Goal: Information Seeking & Learning: Find specific page/section

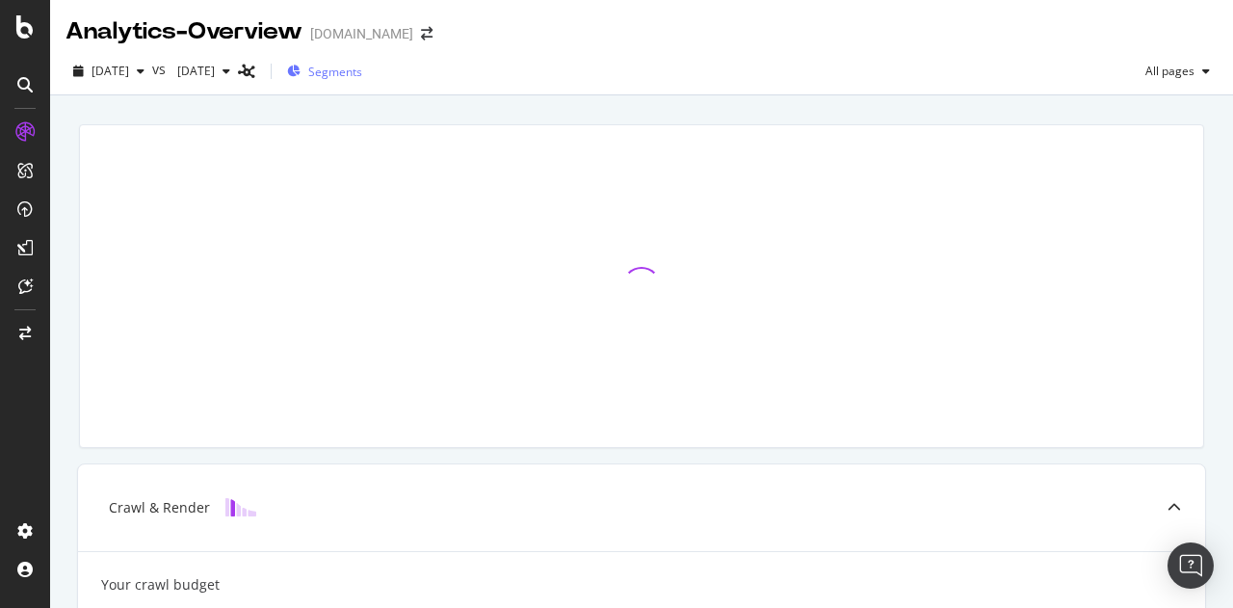
click at [362, 75] on span "Segments" at bounding box center [335, 72] width 54 height 16
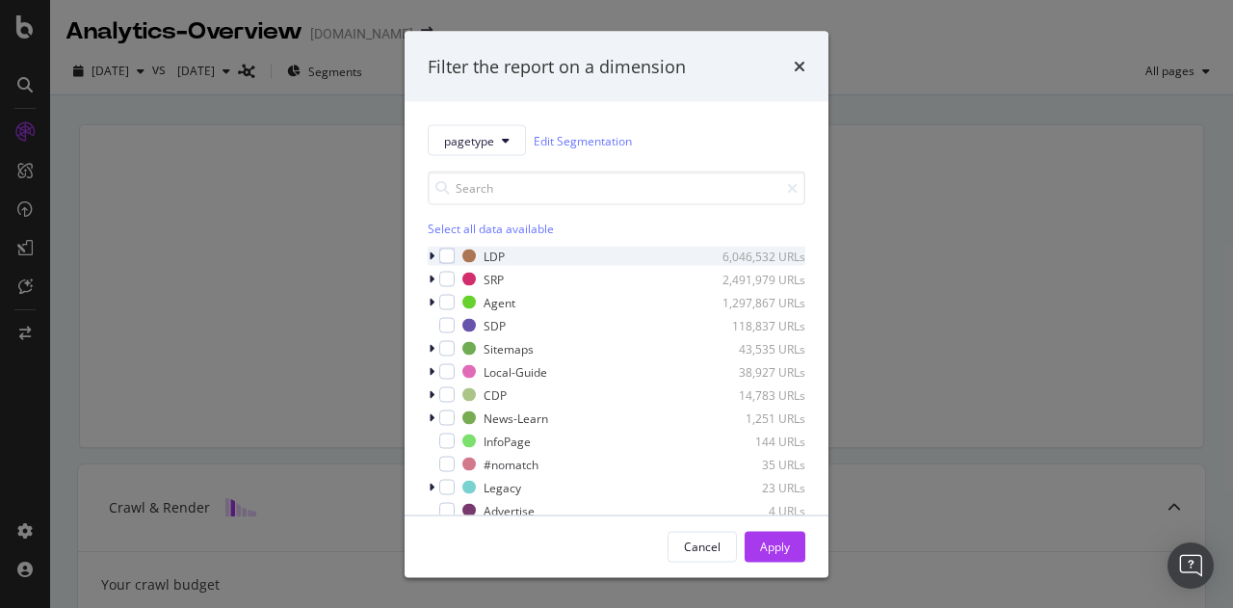
click at [429, 254] on icon "modal" at bounding box center [432, 256] width 6 height 12
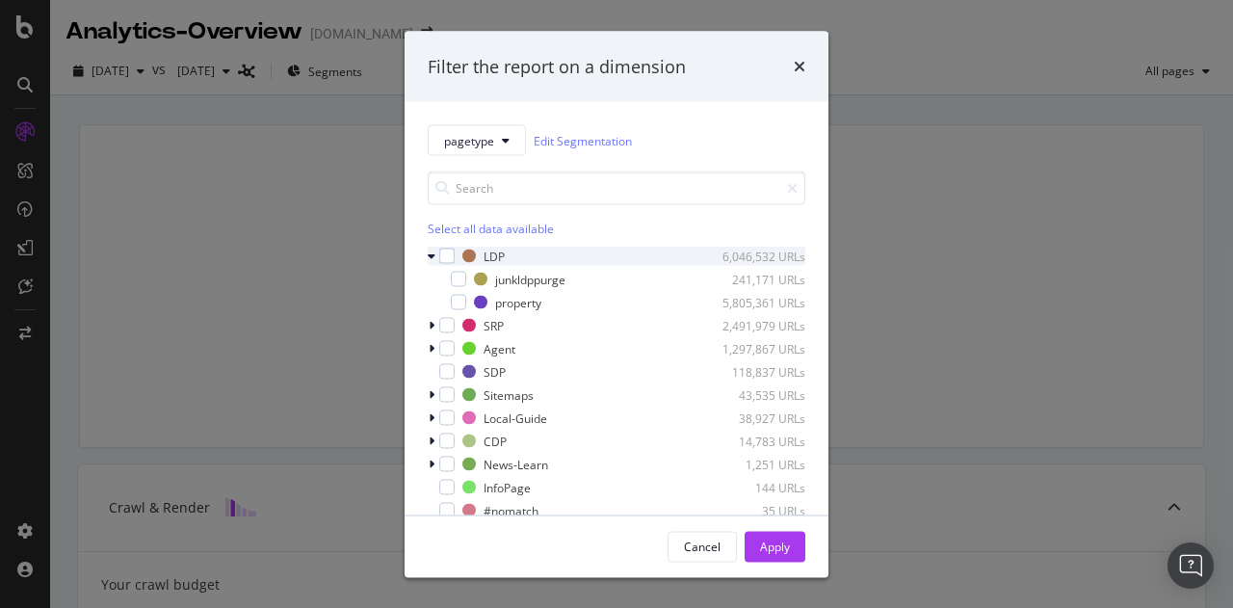
scroll to position [8, 0]
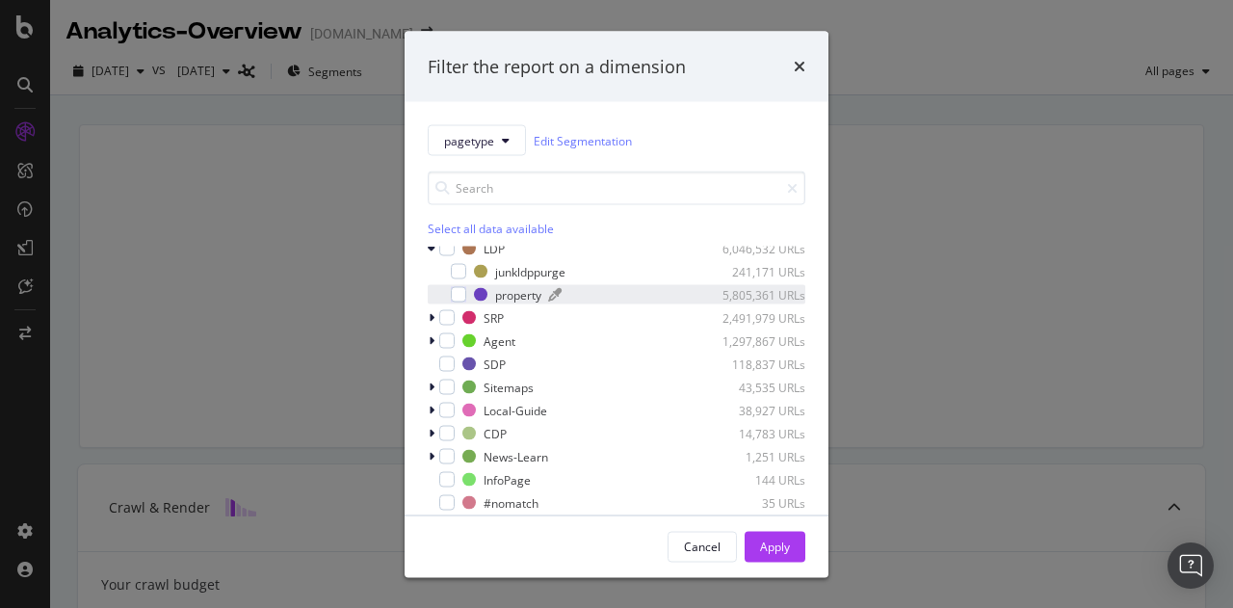
click at [508, 296] on div "property" at bounding box center [518, 294] width 46 height 16
click at [790, 550] on button "Apply" at bounding box center [775, 546] width 61 height 31
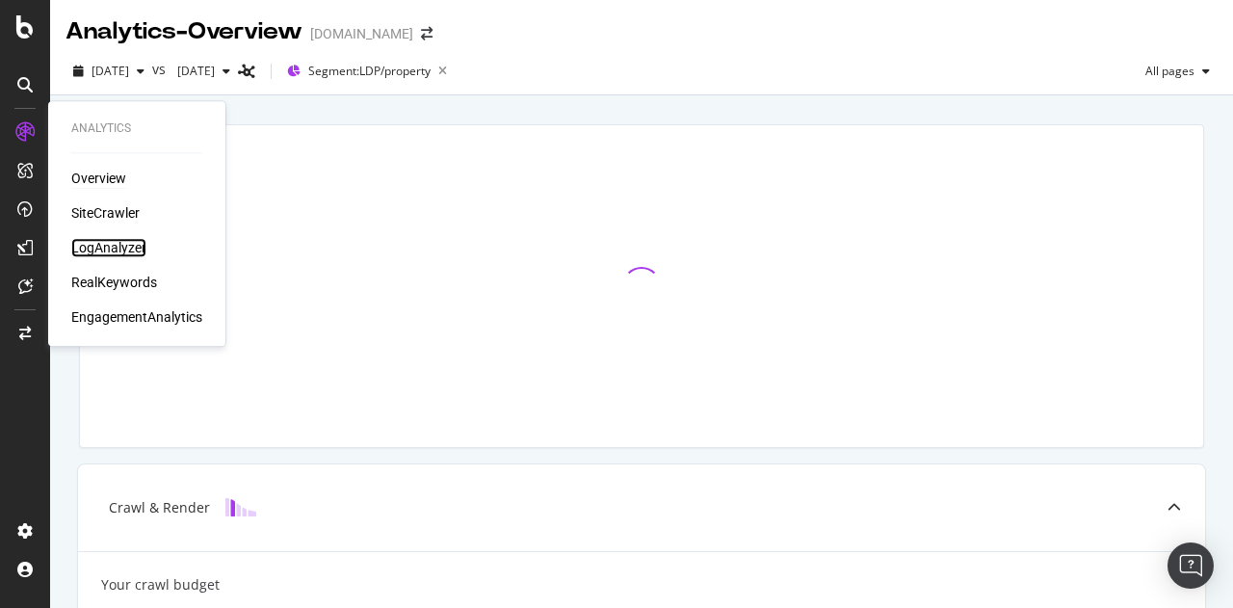
click at [110, 253] on div "LogAnalyzer" at bounding box center [108, 247] width 75 height 19
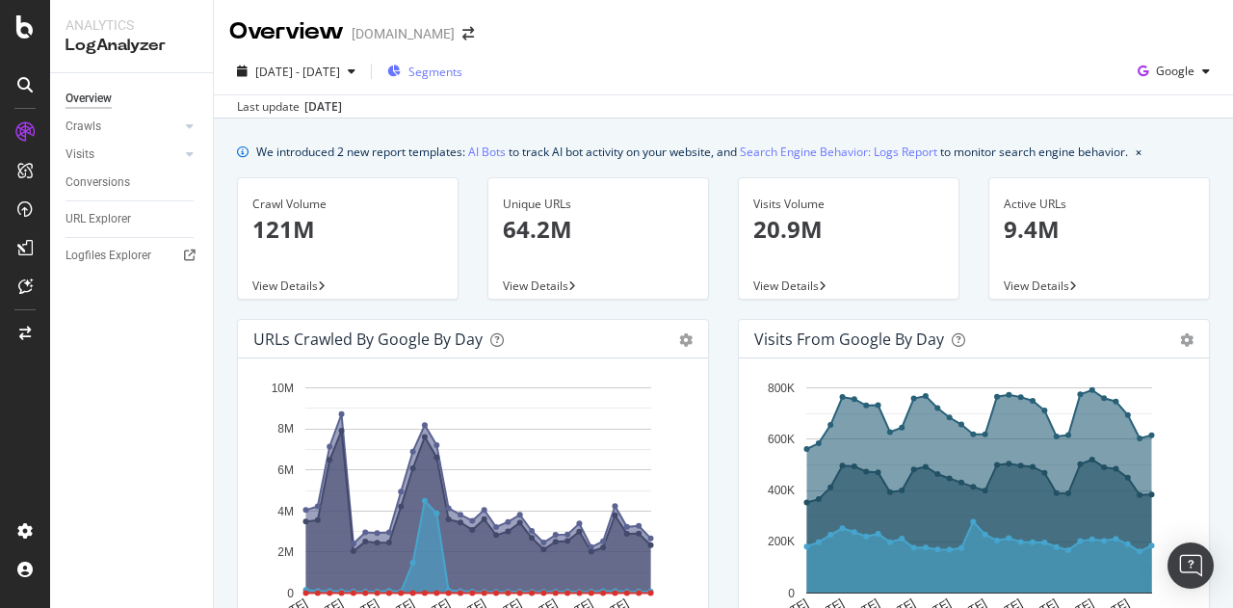
click at [462, 76] on span "Segments" at bounding box center [435, 72] width 54 height 16
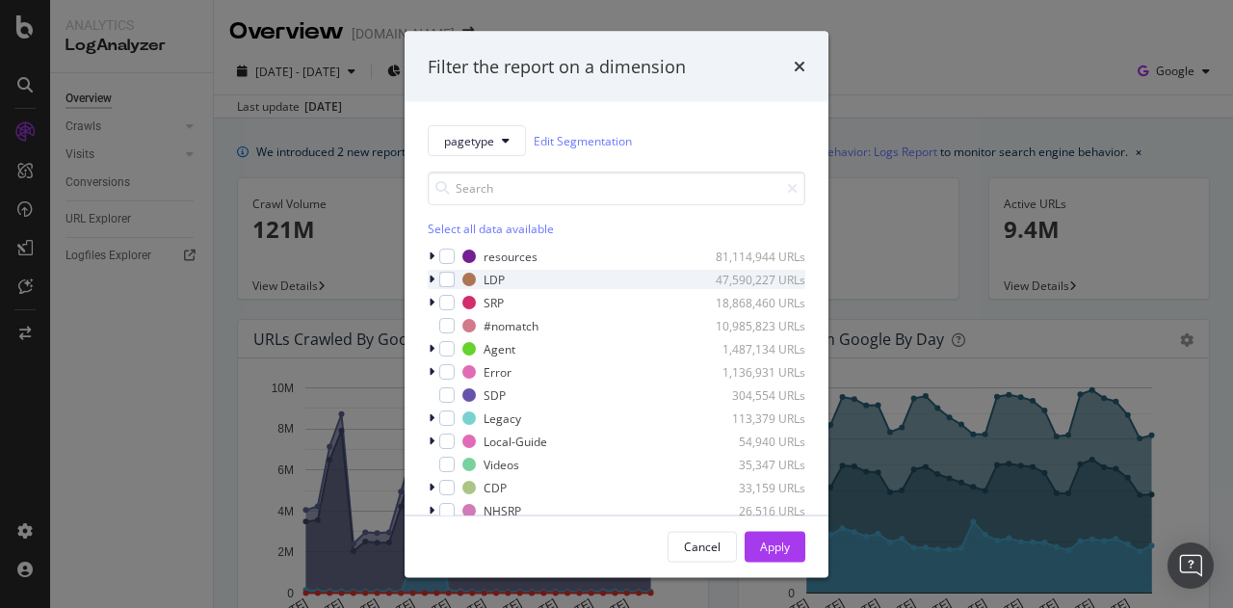
click at [431, 279] on icon "modal" at bounding box center [432, 280] width 6 height 12
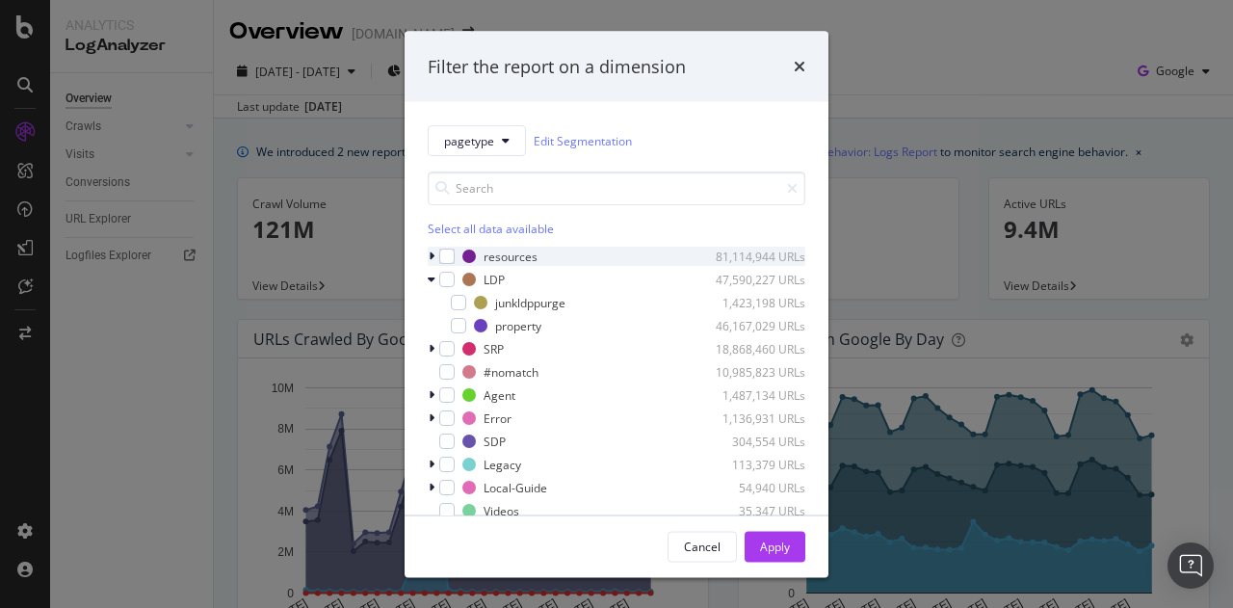
click at [431, 255] on icon "modal" at bounding box center [432, 256] width 6 height 12
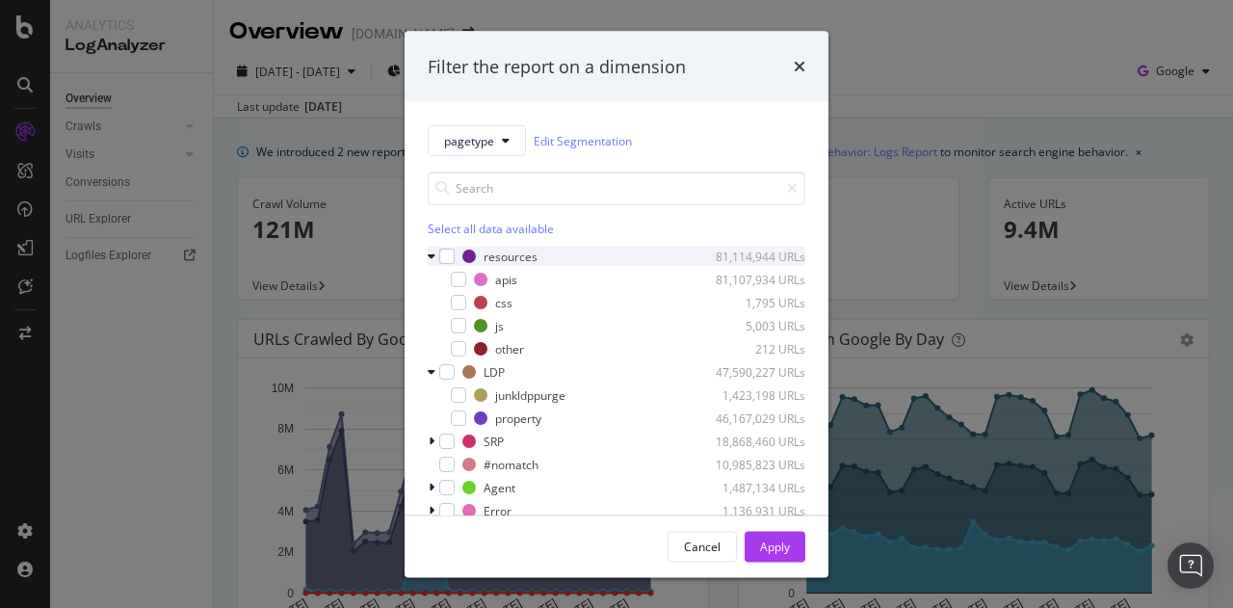
click at [431, 255] on icon "modal" at bounding box center [432, 256] width 8 height 12
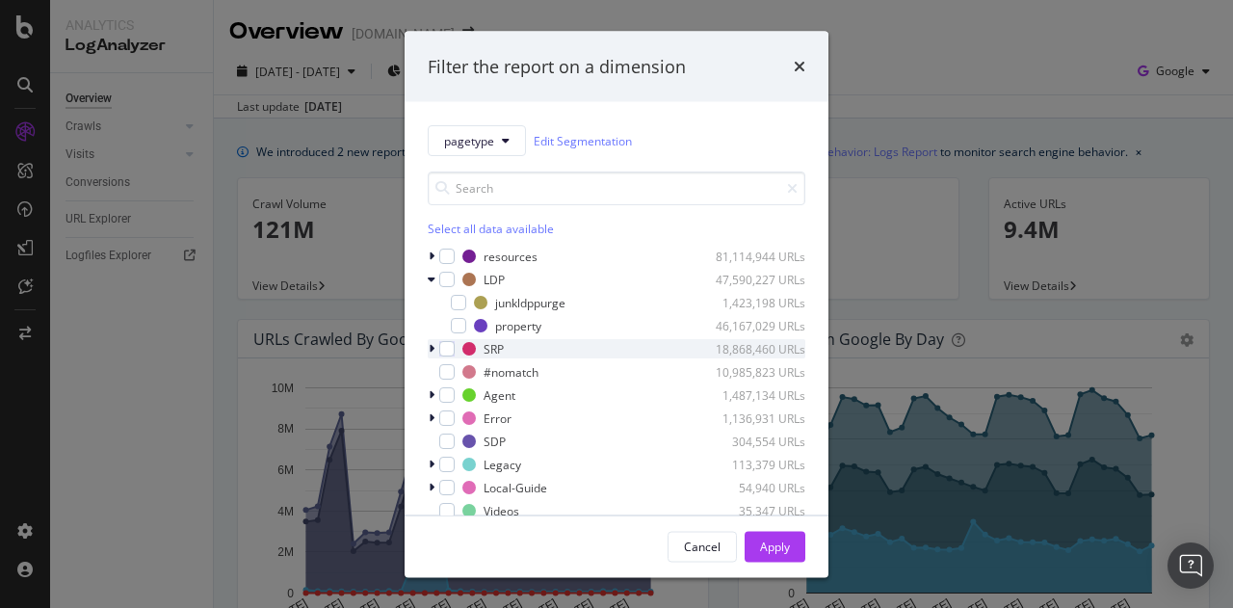
click at [432, 347] on icon "modal" at bounding box center [432, 349] width 6 height 12
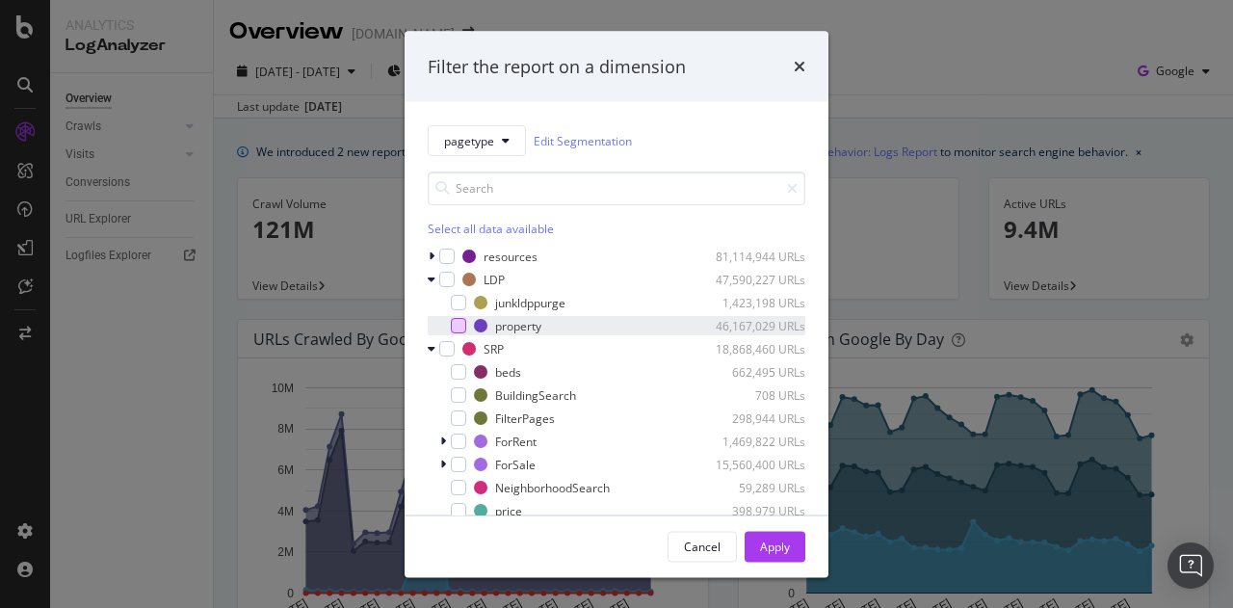
click at [454, 325] on div "modal" at bounding box center [458, 325] width 15 height 15
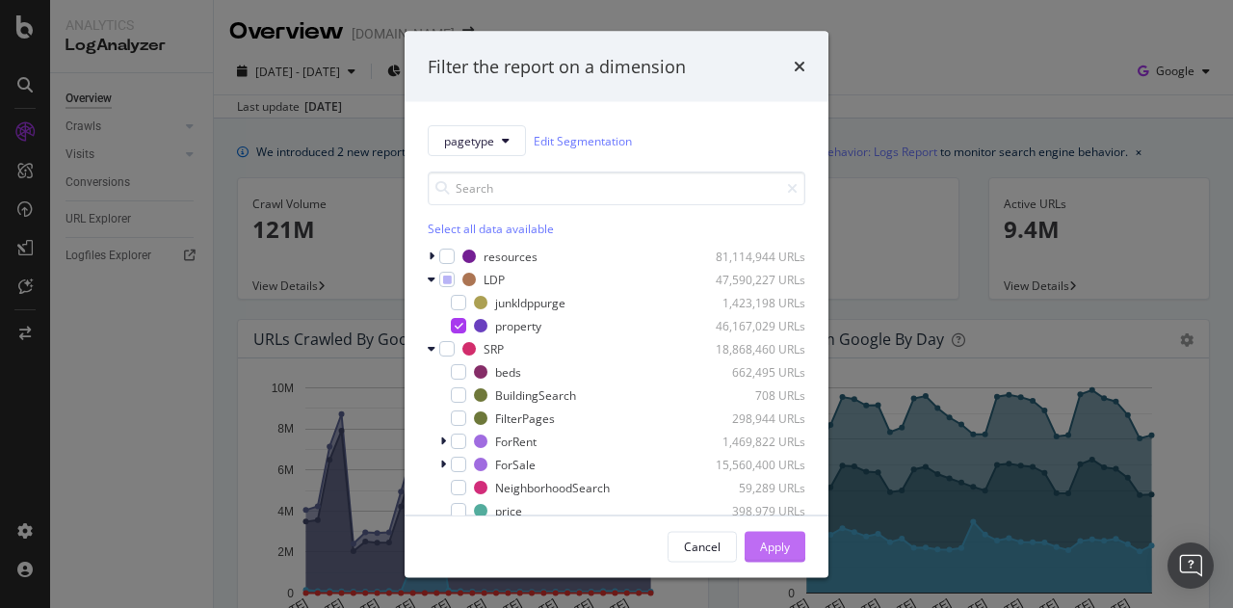
click at [771, 542] on div "Apply" at bounding box center [775, 546] width 30 height 16
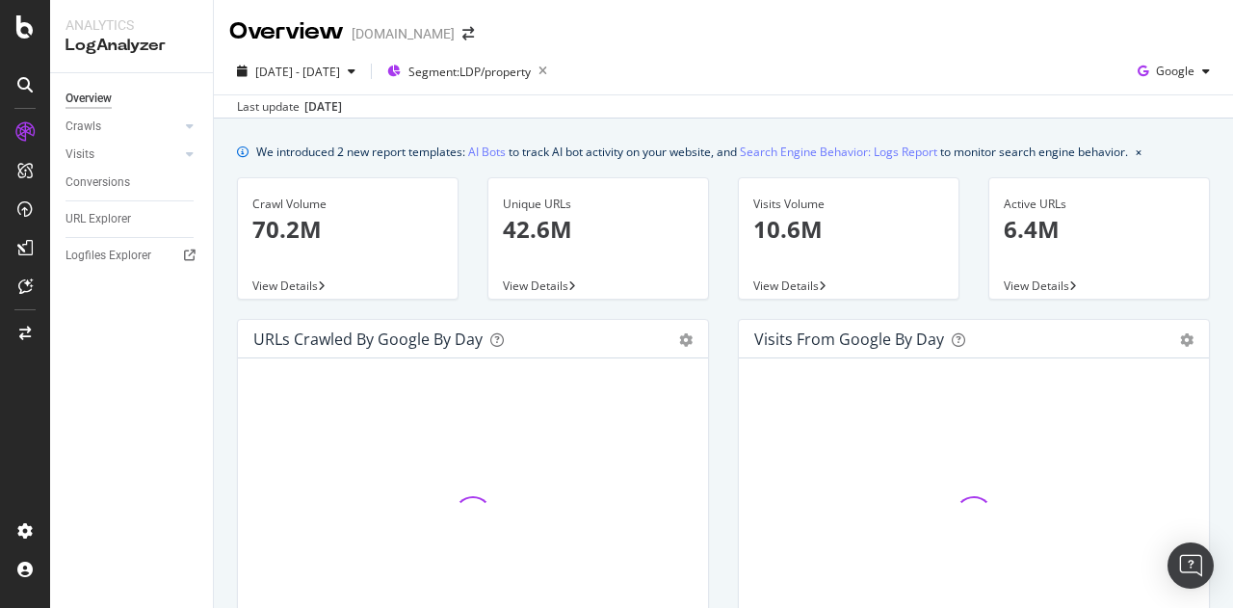
click at [302, 285] on span "View Details" at bounding box center [285, 285] width 66 height 16
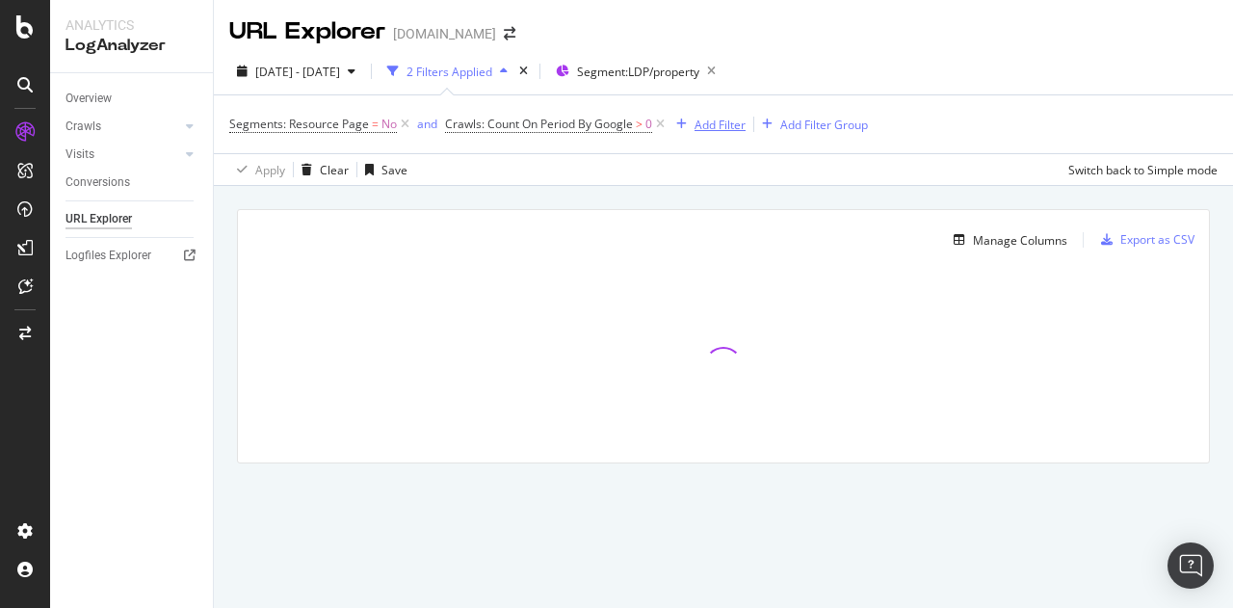
click at [703, 128] on div "Add Filter" at bounding box center [720, 125] width 51 height 16
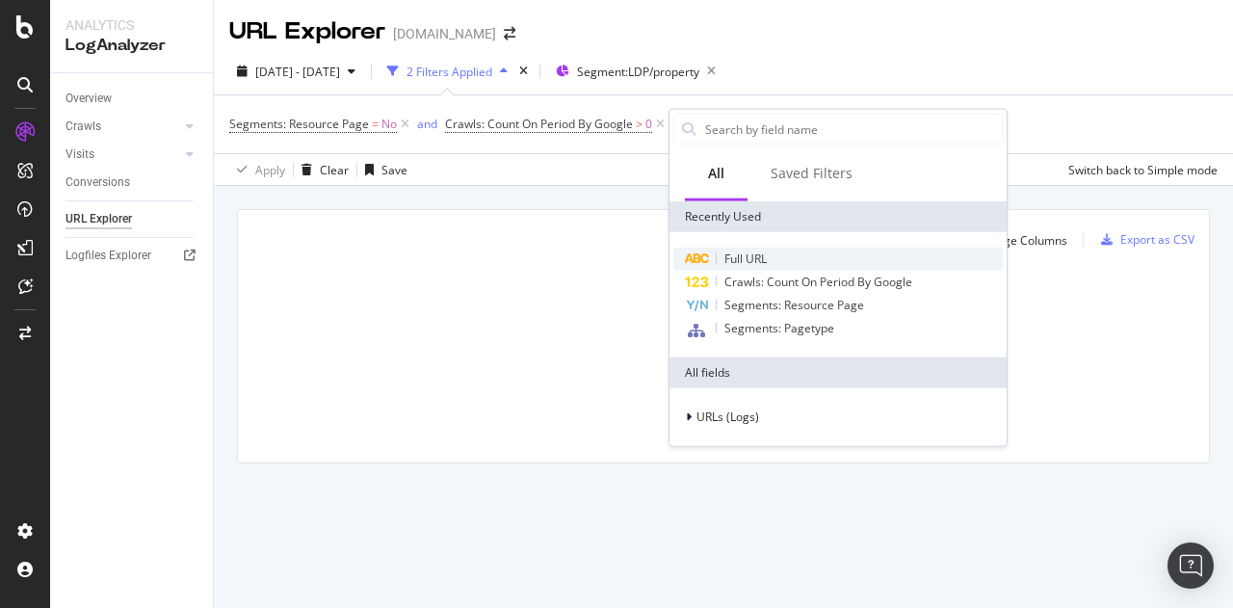
click at [739, 257] on span "Full URL" at bounding box center [745, 258] width 42 height 16
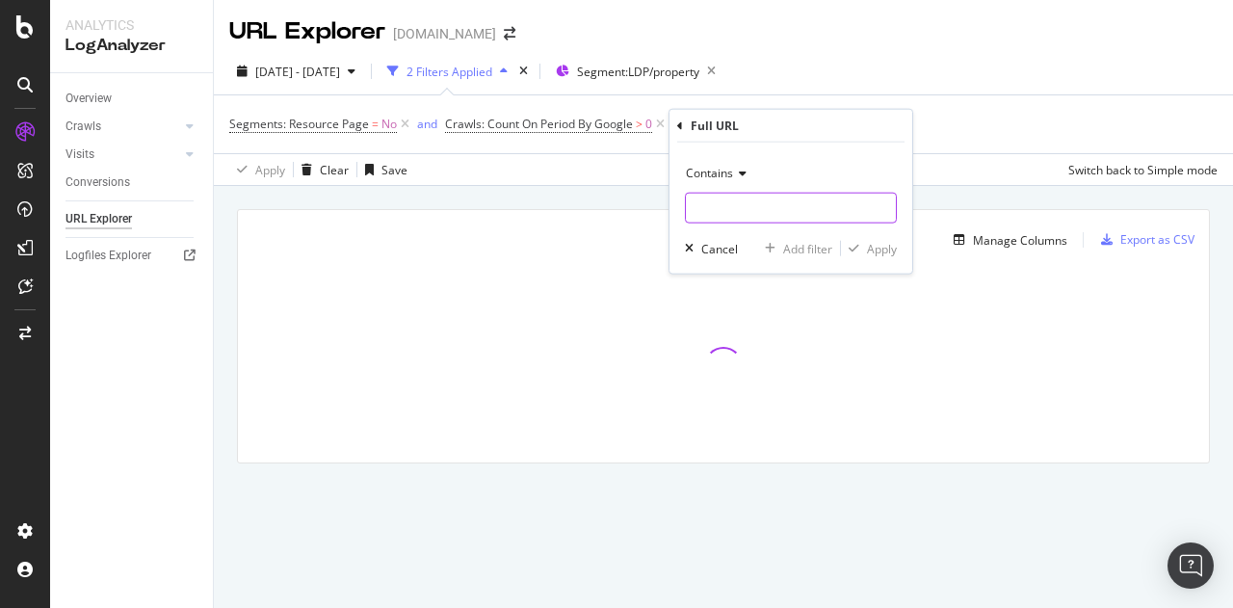
click at [755, 215] on input "text" at bounding box center [791, 208] width 210 height 31
type input "l="
click at [890, 248] on div "Apply" at bounding box center [882, 248] width 30 height 16
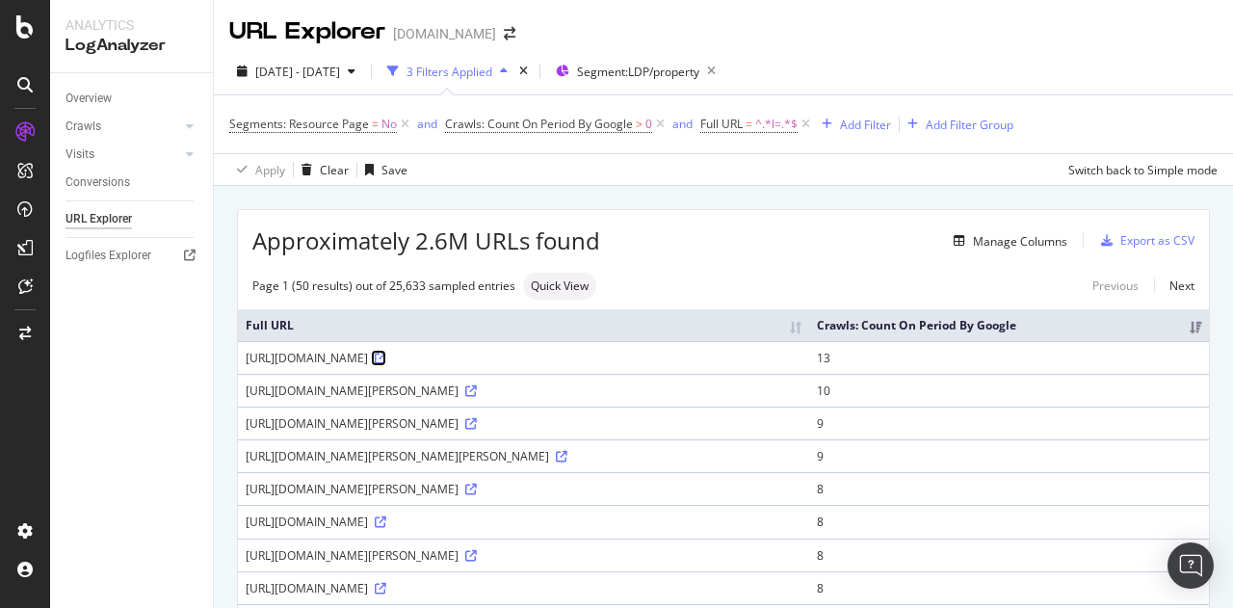
click at [386, 356] on icon at bounding box center [381, 359] width 12 height 12
click at [386, 518] on icon at bounding box center [381, 522] width 12 height 12
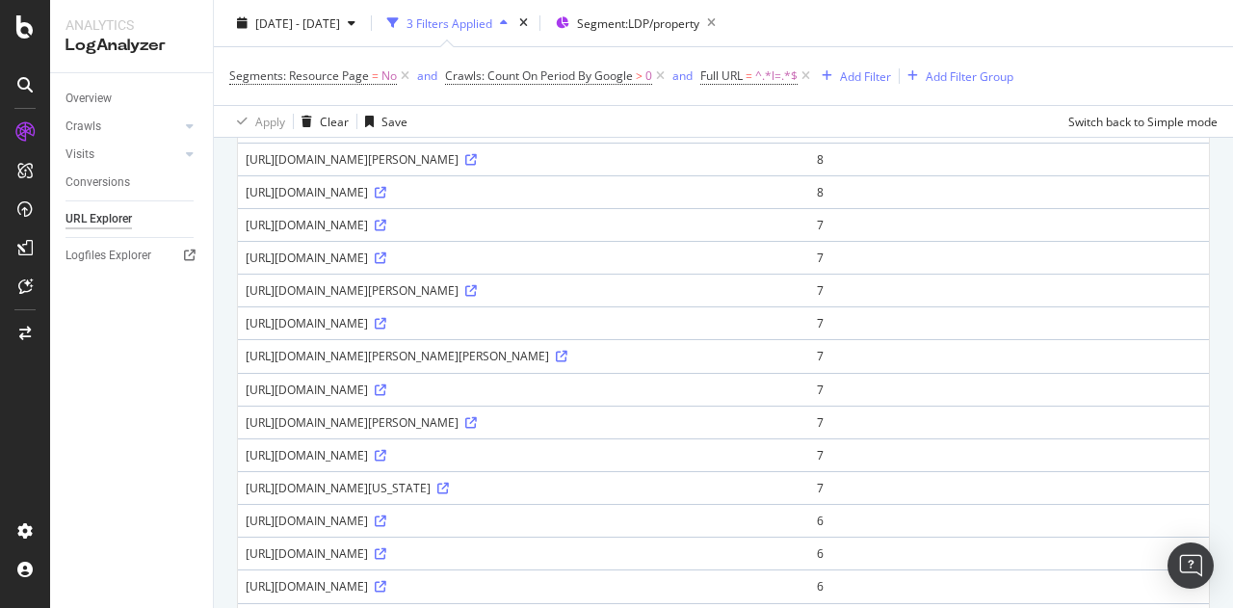
scroll to position [523, 0]
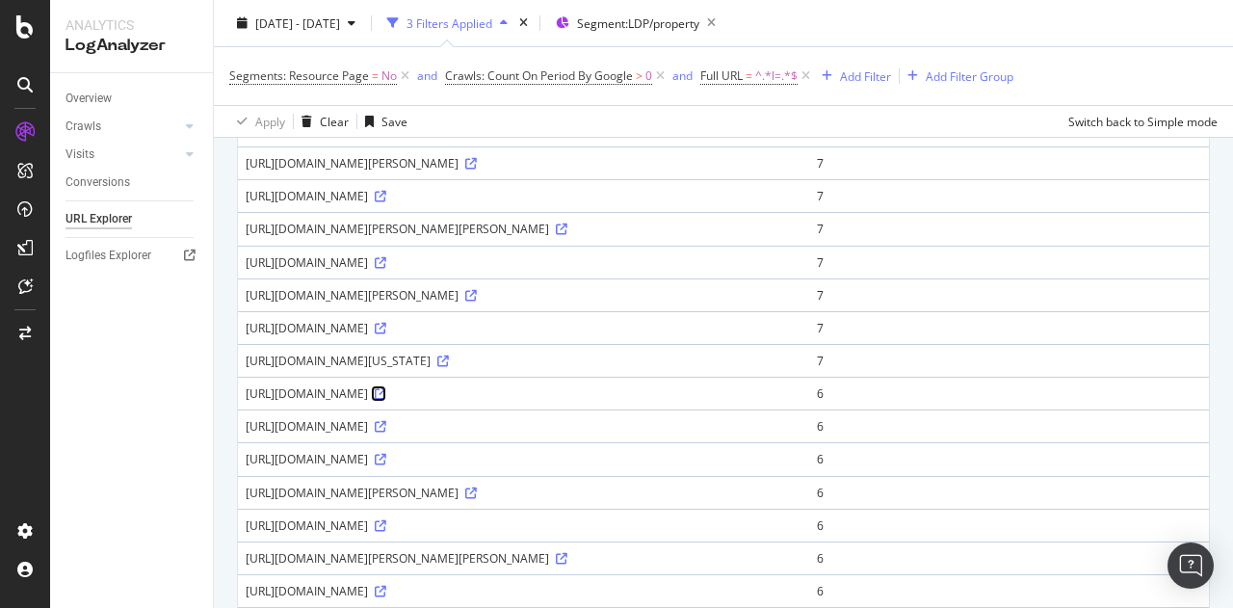
click at [386, 390] on icon at bounding box center [381, 394] width 12 height 12
click at [386, 423] on icon at bounding box center [381, 427] width 12 height 12
click at [386, 454] on icon at bounding box center [381, 460] width 12 height 12
click at [697, 24] on span "Segment: LDP/property" at bounding box center [638, 22] width 122 height 16
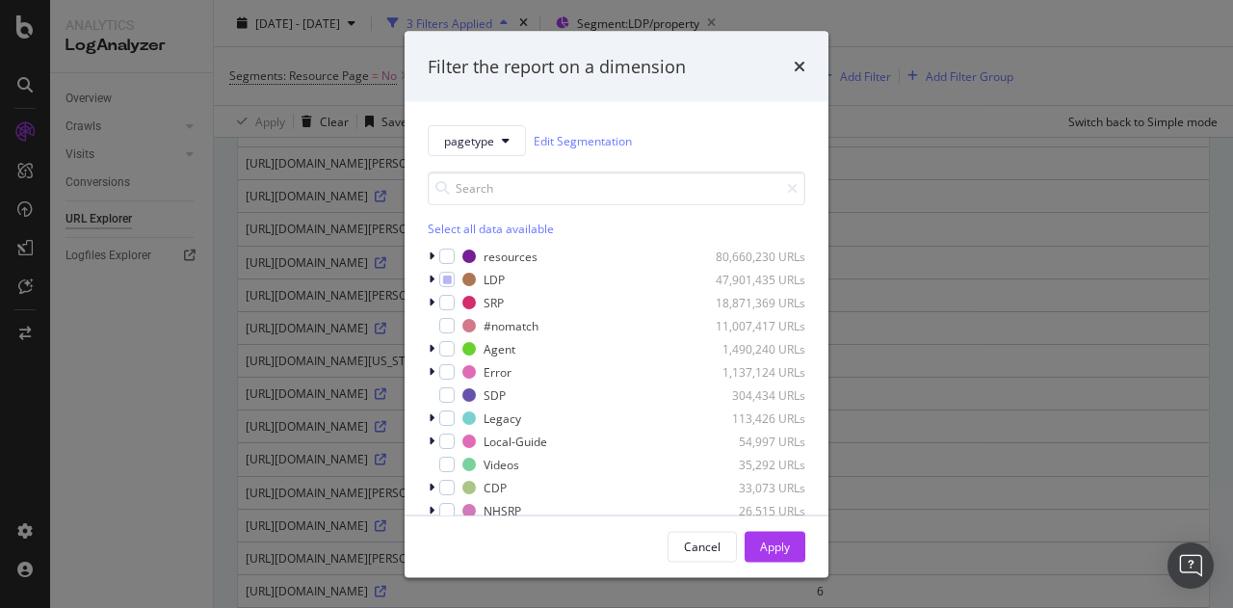
click at [426, 280] on div "pagetype Edit Segmentation Select all data available resources 80,660,230 URLs …" at bounding box center [617, 308] width 424 height 412
click at [433, 276] on icon "modal" at bounding box center [432, 280] width 6 height 12
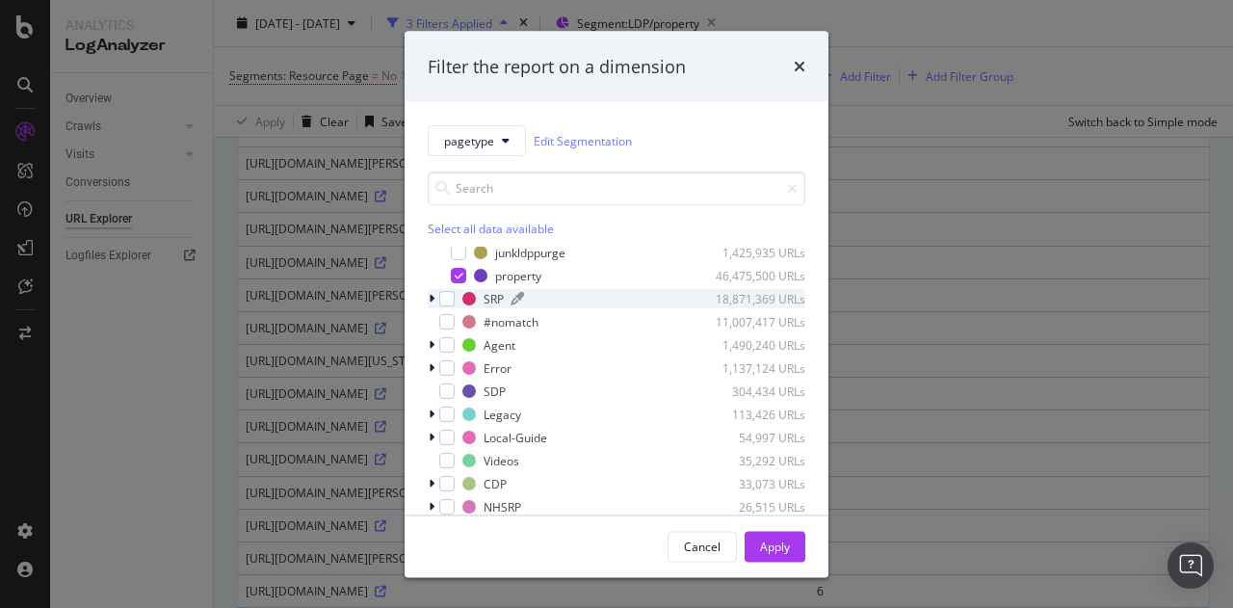
scroll to position [51, 0]
click at [433, 298] on icon "modal" at bounding box center [432, 298] width 6 height 12
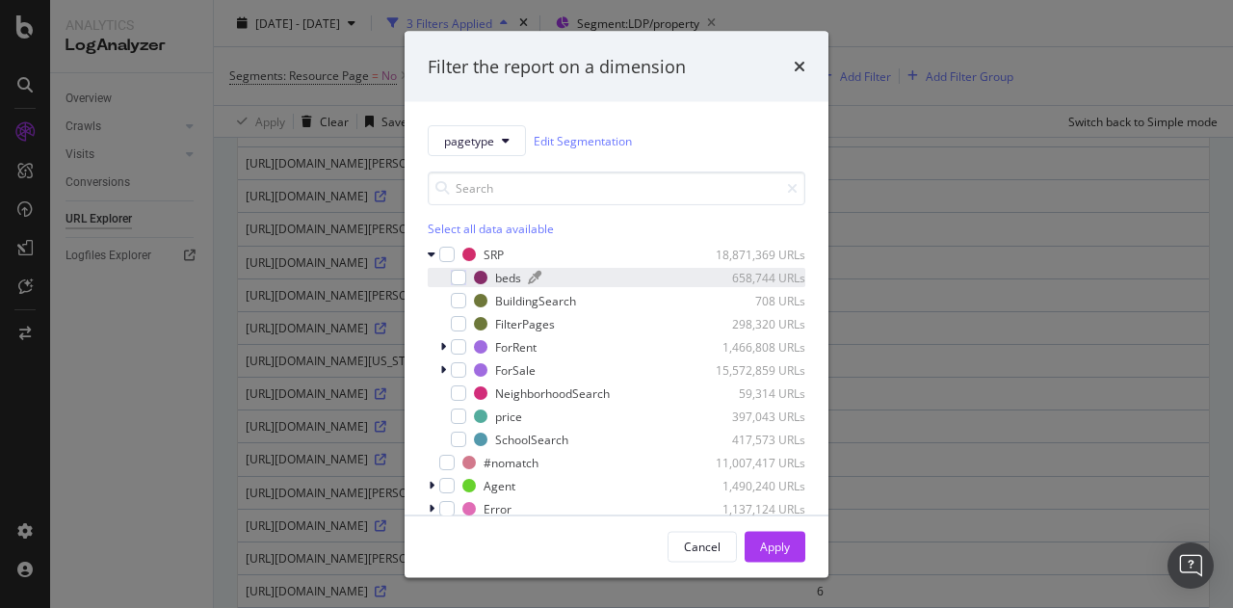
scroll to position [93, 0]
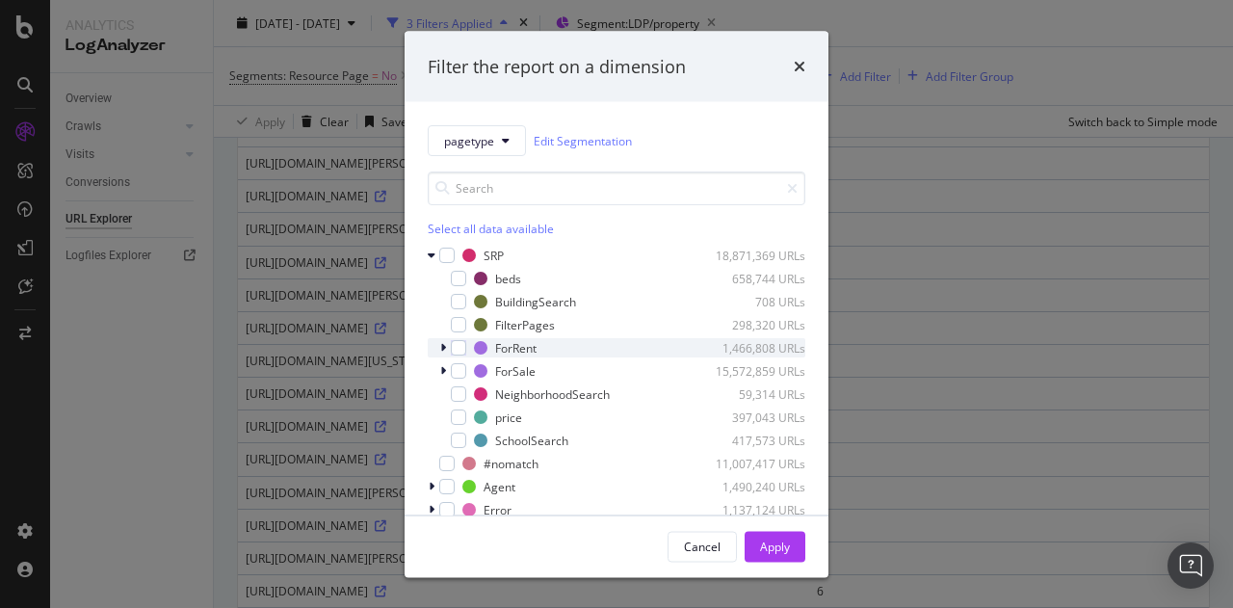
click at [446, 348] on div "modal" at bounding box center [445, 347] width 12 height 19
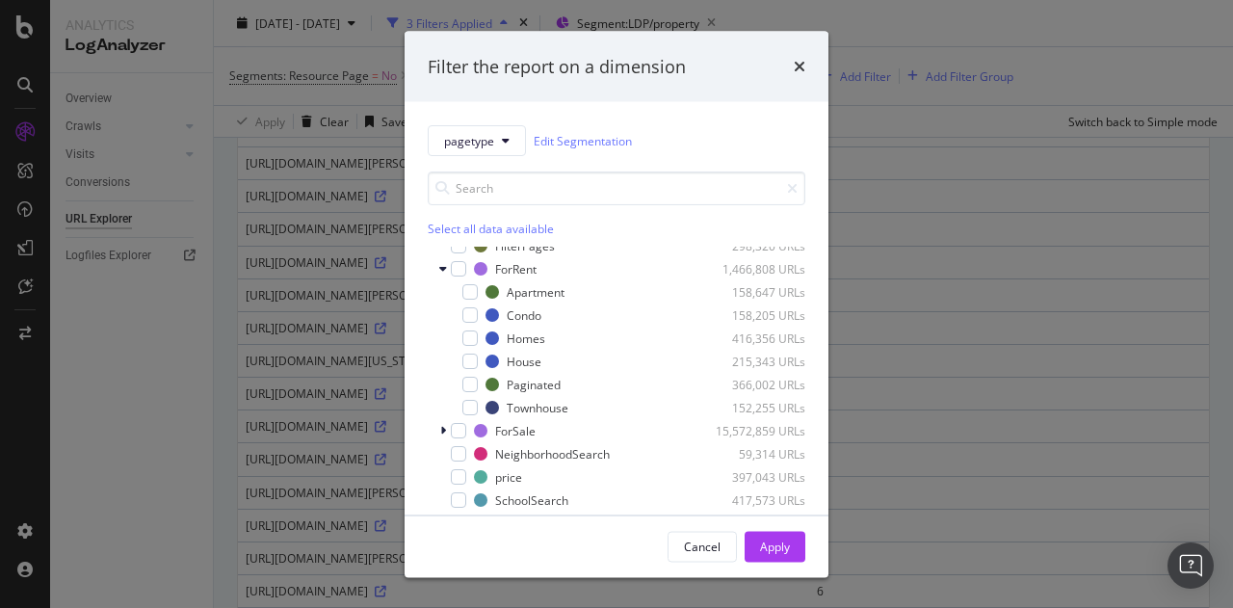
scroll to position [172, 0]
click at [440, 429] on icon "modal" at bounding box center [443, 431] width 6 height 12
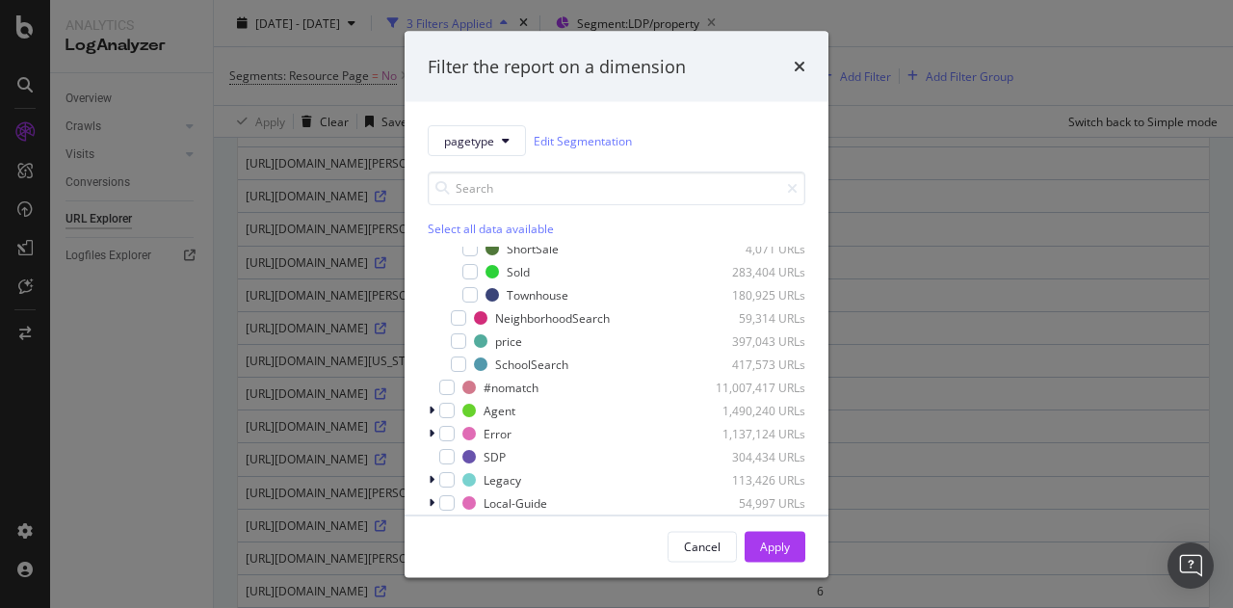
scroll to position [631, 0]
click at [433, 481] on icon "modal" at bounding box center [432, 481] width 6 height 12
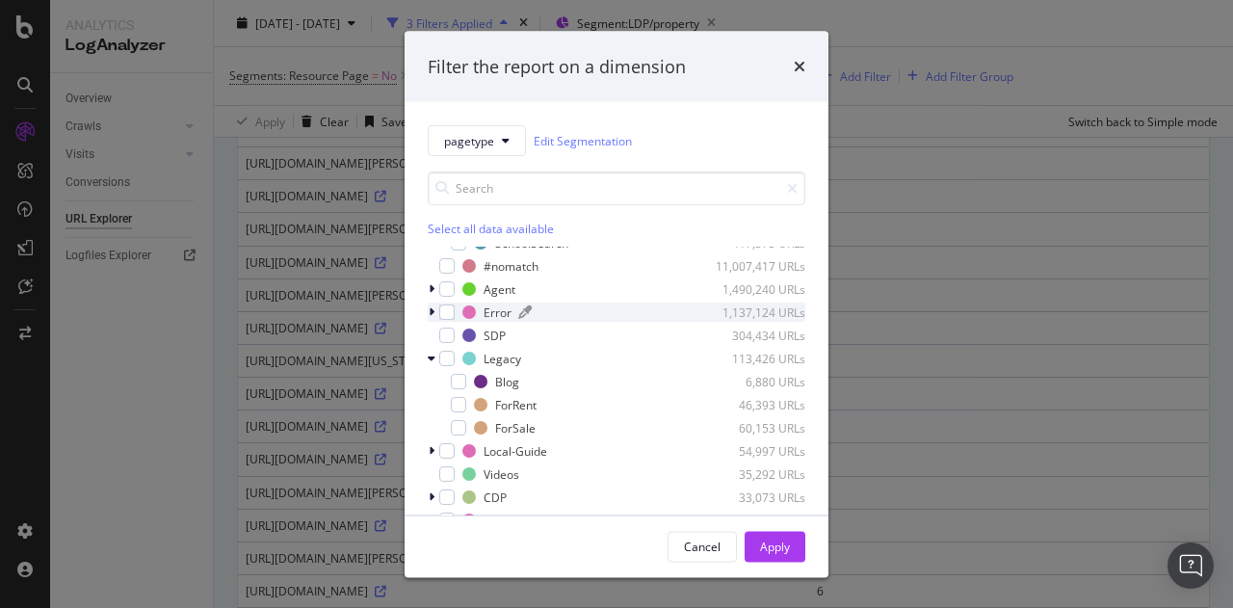
scroll to position [752, 0]
click at [435, 309] on div "modal" at bounding box center [434, 312] width 12 height 19
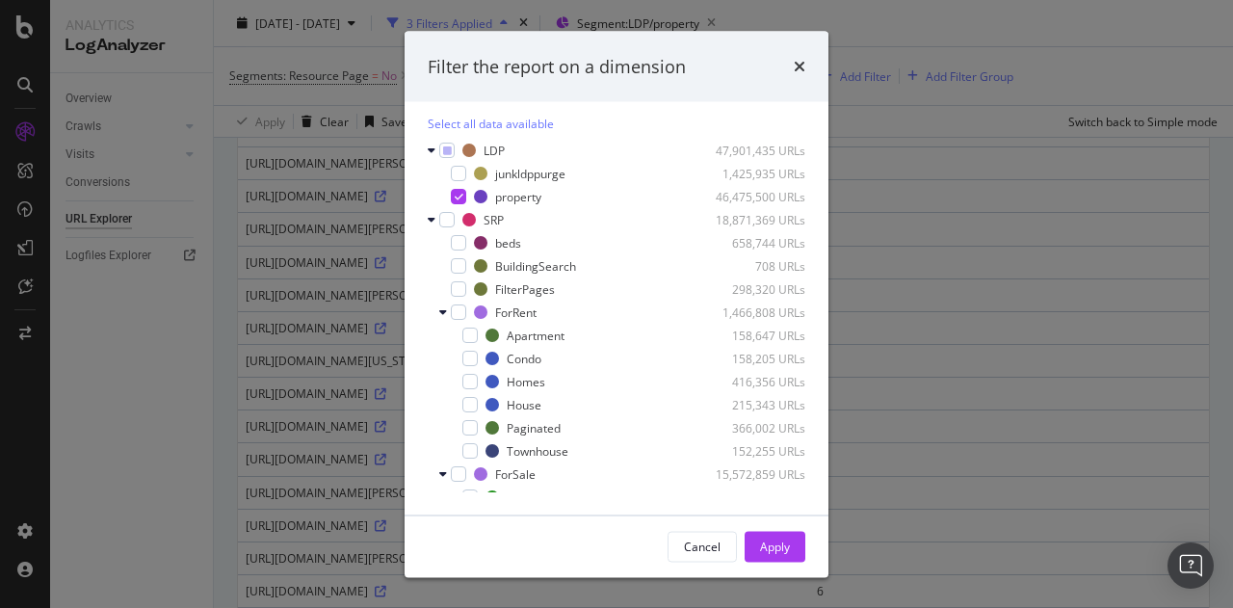
scroll to position [0, 0]
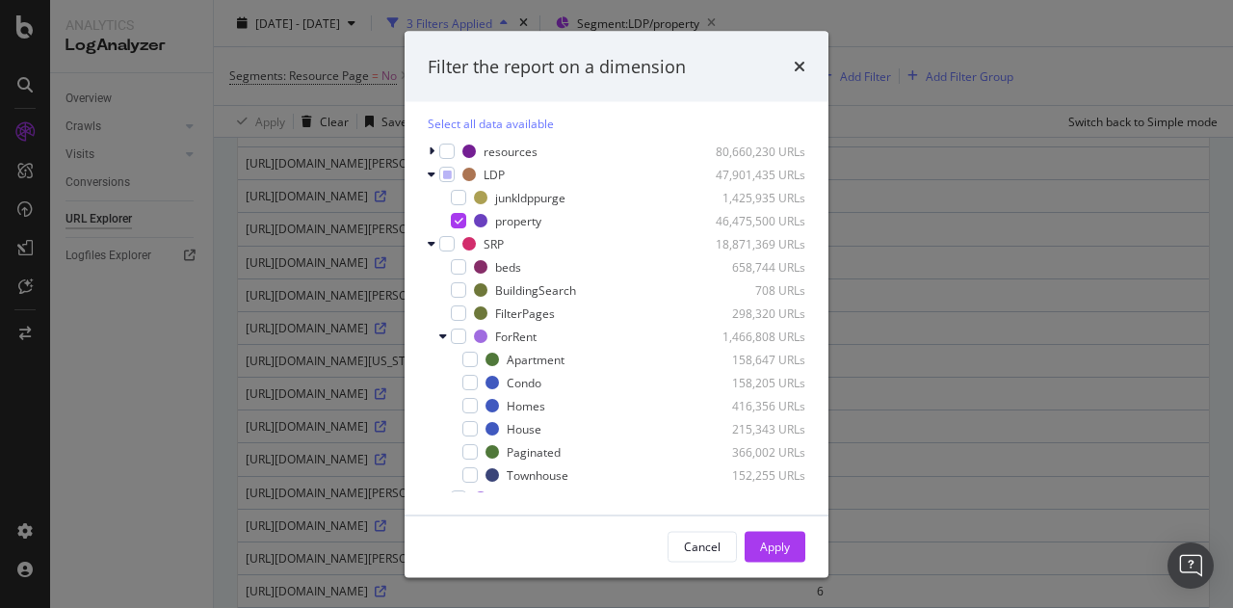
click at [788, 66] on div "Filter the report on a dimension" at bounding box center [617, 66] width 378 height 25
click at [801, 65] on icon "times" at bounding box center [800, 66] width 12 height 15
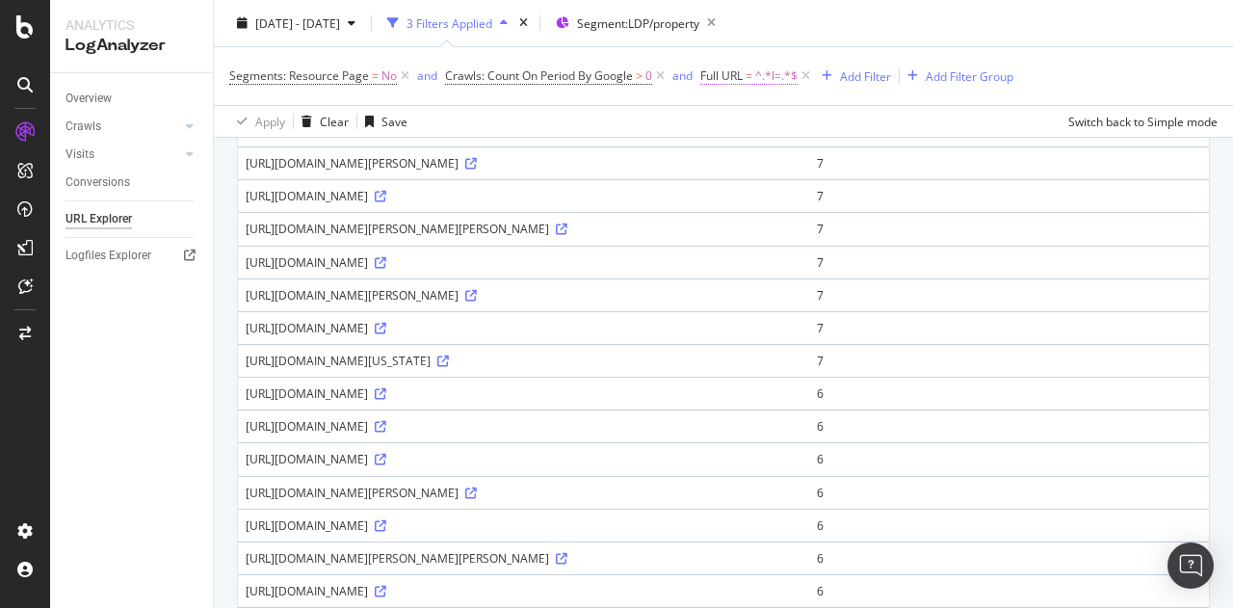
click at [769, 74] on span "^.*l=.*$" at bounding box center [776, 76] width 42 height 27
click at [737, 154] on input "l=" at bounding box center [809, 156] width 182 height 31
type input "sk="
click at [904, 192] on div "Apply" at bounding box center [914, 196] width 30 height 16
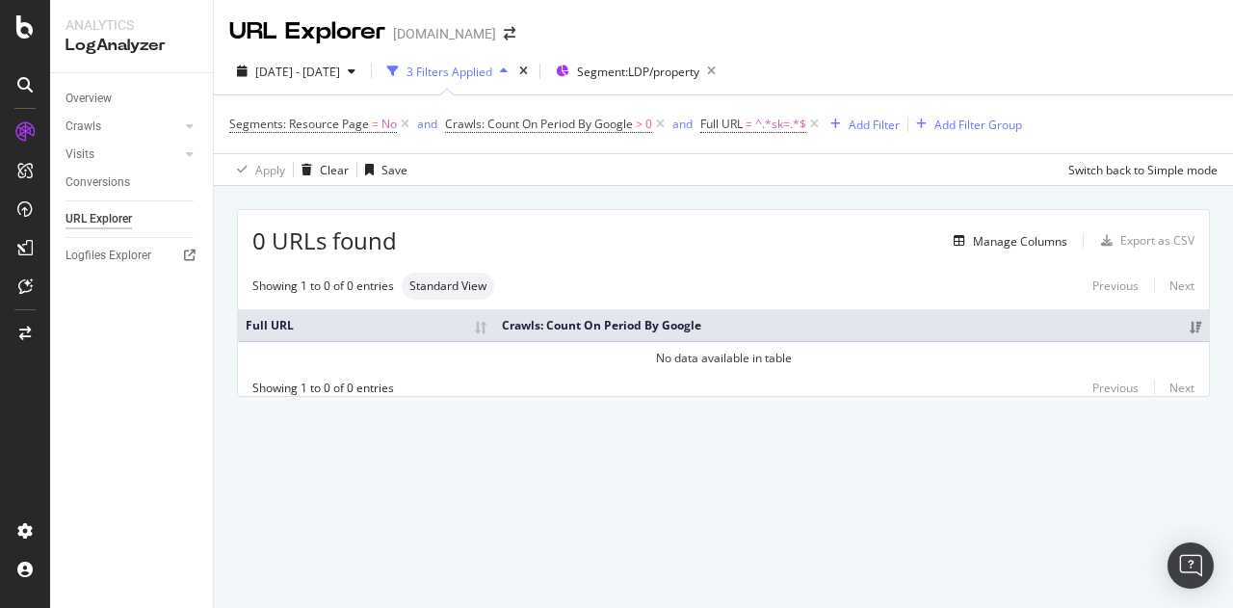
click at [713, 197] on div "0 URLs found Manage Columns Export as CSV Showing 1 to 0 of 0 entries Standard …" at bounding box center [723, 325] width 1019 height 278
click at [789, 130] on span "^.*sk=.*$" at bounding box center [780, 124] width 51 height 27
click at [751, 200] on input "sk=" at bounding box center [809, 204] width 182 height 31
type input "=sold"
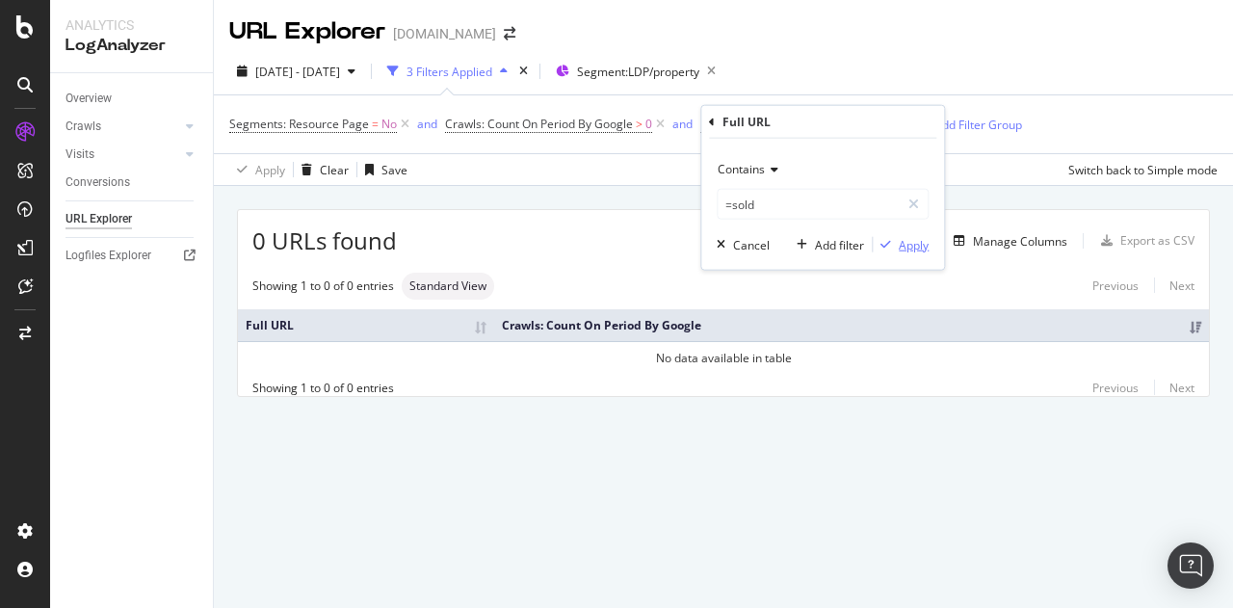
click at [908, 251] on div "Apply" at bounding box center [914, 244] width 30 height 16
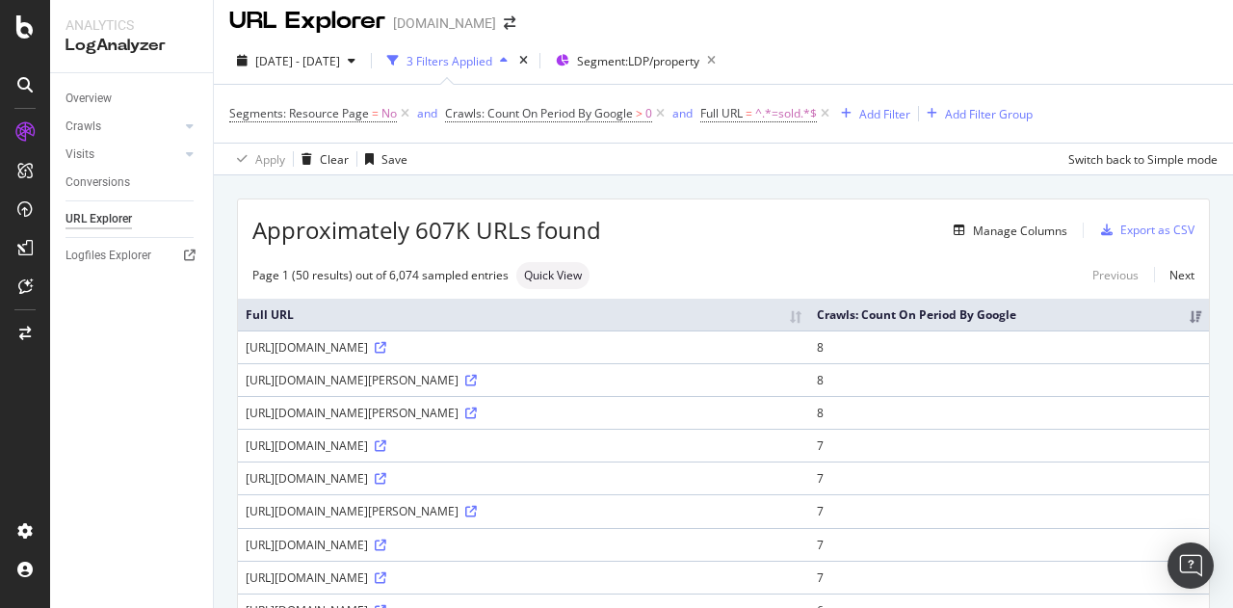
scroll to position [12, 0]
click at [801, 446] on div "[URL][DOMAIN_NAME]" at bounding box center [524, 444] width 556 height 16
click at [769, 444] on div "[URL][DOMAIN_NAME]" at bounding box center [524, 444] width 556 height 16
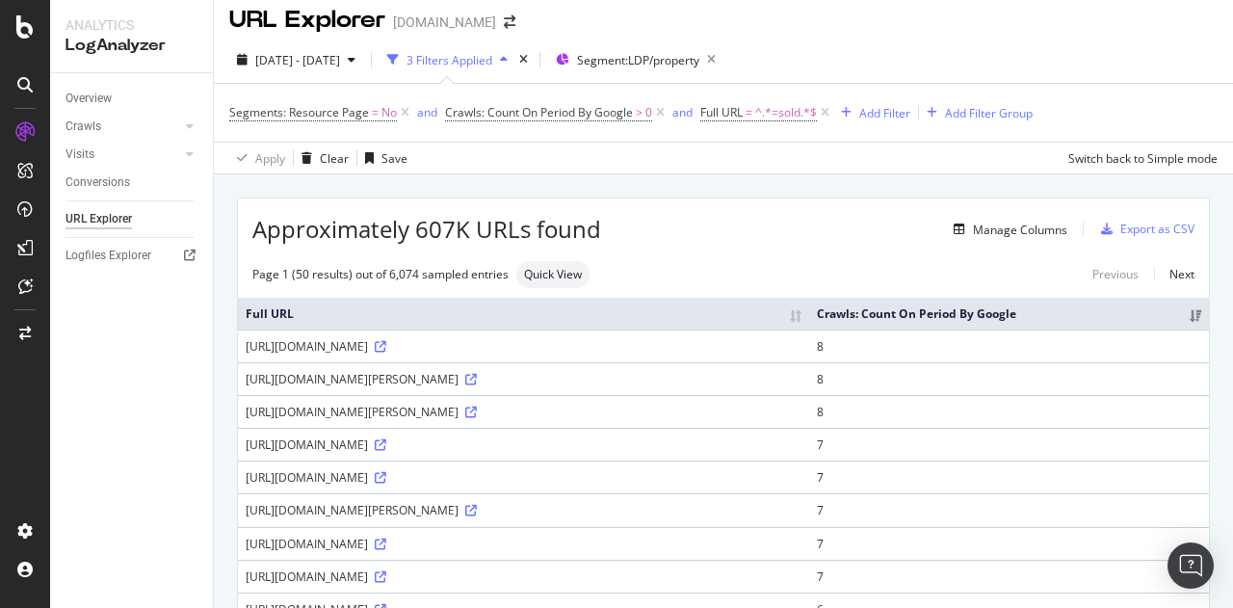
click at [801, 444] on div "[URL][DOMAIN_NAME]" at bounding box center [524, 444] width 556 height 16
click at [386, 444] on icon at bounding box center [381, 445] width 12 height 12
